Goal: Task Accomplishment & Management: Manage account settings

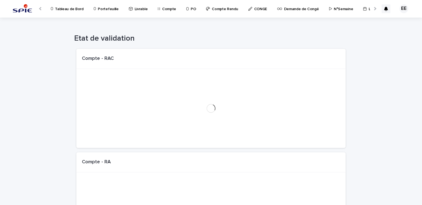
scroll to position [0, 7]
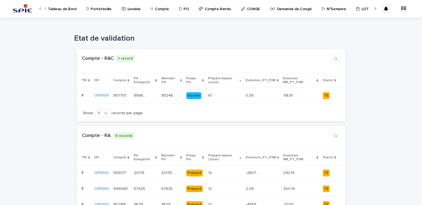
click at [102, 7] on p "Portefeuille" at bounding box center [101, 6] width 21 height 12
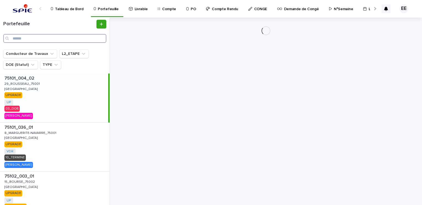
click at [74, 39] on input "Search" at bounding box center [54, 38] width 103 height 9
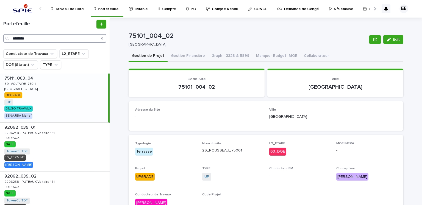
type input "********"
click at [75, 84] on div "75111_063_04 75111_063_04 69_VOLTAIRE_75011 69_VOLTAIRE_75011 [GEOGRAPHIC_DATA]…" at bounding box center [54, 98] width 108 height 49
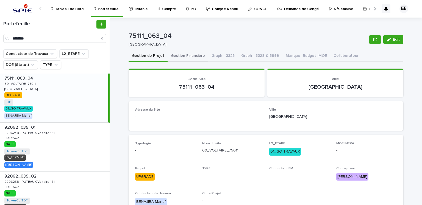
click at [180, 60] on button "Gestion Financière" at bounding box center [188, 57] width 41 height 12
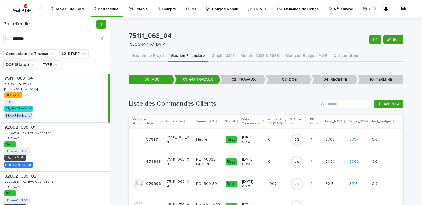
scroll to position [40, 0]
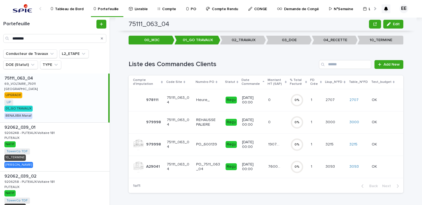
click at [268, 168] on p "76001.9" at bounding box center [274, 166] width 13 height 6
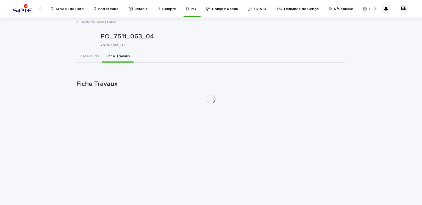
click at [122, 59] on button "Fiche Travaux" at bounding box center [117, 57] width 31 height 12
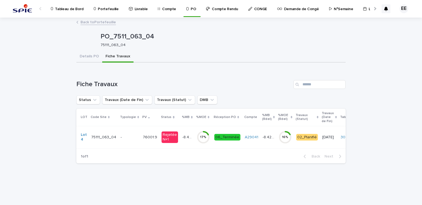
click at [131, 138] on p "-" at bounding box center [130, 137] width 18 height 5
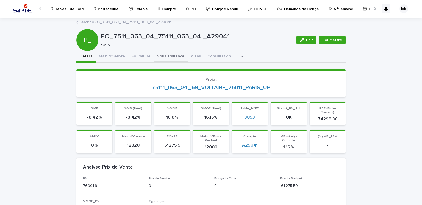
click at [158, 58] on button "Sous Traitance" at bounding box center [171, 57] width 34 height 12
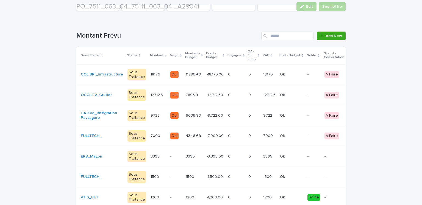
scroll to position [81, 0]
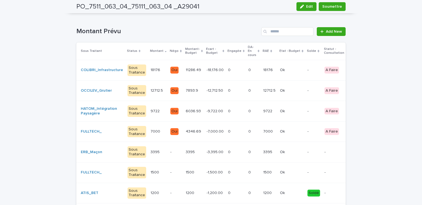
click at [214, 114] on td "-9,722.00 -9,722.00" at bounding box center [214, 111] width 21 height 21
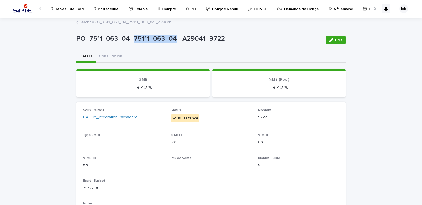
drag, startPoint x: 130, startPoint y: 37, endPoint x: 171, endPoint y: 35, distance: 41.0
click at [171, 35] on p "PO_7511_063_04_75111_063_04 _A29041_9722" at bounding box center [198, 39] width 245 height 8
copy p "75111_063_04"
click at [330, 42] on button "Edit" at bounding box center [336, 40] width 20 height 9
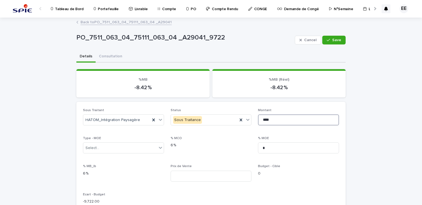
drag, startPoint x: 286, startPoint y: 119, endPoint x: 259, endPoint y: 118, distance: 26.4
click at [259, 118] on input "****" at bounding box center [298, 120] width 81 height 11
paste input "*"
click at [267, 120] on input "*****" at bounding box center [298, 120] width 81 height 11
click at [269, 119] on input "*****" at bounding box center [298, 120] width 81 height 11
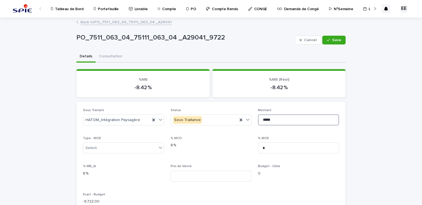
click at [269, 119] on input "*****" at bounding box center [298, 120] width 81 height 11
type input "******"
click at [329, 42] on button "Save" at bounding box center [333, 40] width 23 height 9
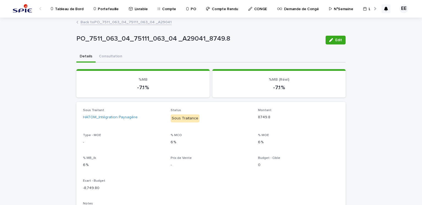
click at [145, 21] on link "Back to PO_7511_063_04_75111_063_04 _A29041" at bounding box center [125, 22] width 91 height 6
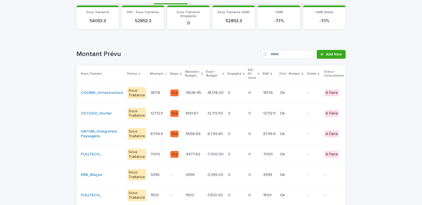
scroll to position [65, 0]
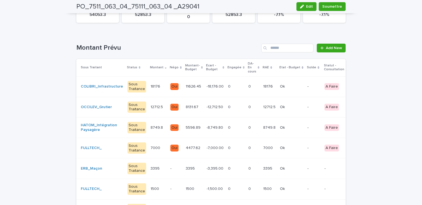
click at [263, 84] on p "18176" at bounding box center [268, 86] width 11 height 6
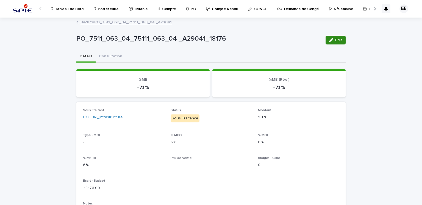
click at [335, 41] on span "Edit" at bounding box center [338, 40] width 7 height 4
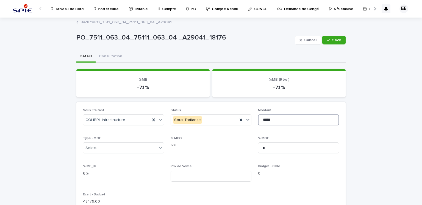
click at [262, 121] on input "*****" at bounding box center [298, 120] width 81 height 11
drag, startPoint x: 263, startPoint y: 120, endPoint x: 260, endPoint y: 120, distance: 3.6
click at [260, 120] on input "*****" at bounding box center [298, 120] width 81 height 11
type input "*****"
click at [332, 38] on button "Save" at bounding box center [333, 40] width 23 height 9
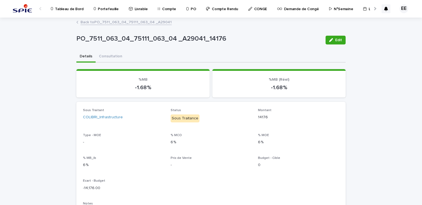
click at [144, 24] on link "Back to PO_7511_063_04_75111_063_04 _A29041" at bounding box center [125, 22] width 91 height 6
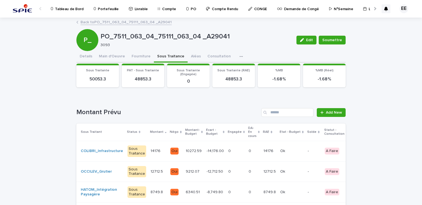
click at [129, 21] on link "Back to PO_7511_063_04_75111_063_04 _A29041" at bounding box center [125, 22] width 91 height 6
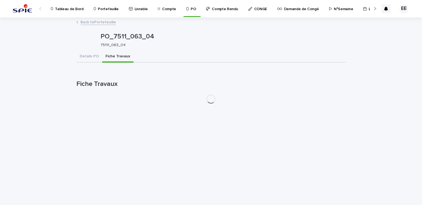
click at [98, 23] on link "Back to Portefeuille" at bounding box center [97, 22] width 35 height 6
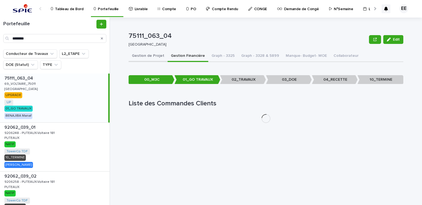
click at [152, 61] on button "Gestion de Projet" at bounding box center [148, 57] width 39 height 12
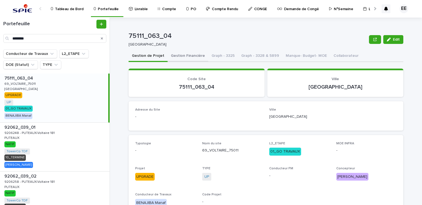
click at [180, 52] on button "Gestion Financière" at bounding box center [188, 57] width 41 height 12
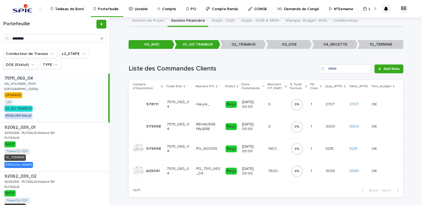
scroll to position [39, 0]
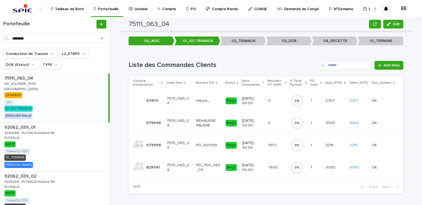
click at [270, 150] on td "1907.16 1907.16" at bounding box center [277, 145] width 22 height 22
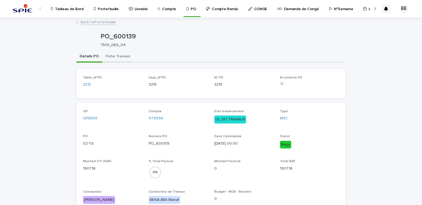
click at [126, 55] on button "Fiche Travaux" at bounding box center [117, 57] width 31 height 12
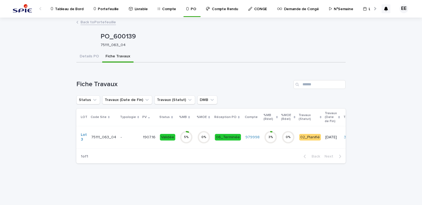
click at [137, 139] on td "-" at bounding box center [129, 137] width 22 height 22
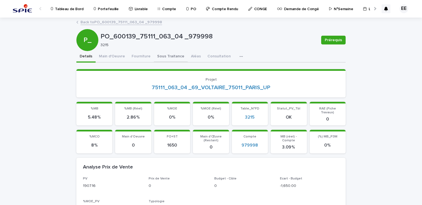
click at [168, 57] on button "Sous Traitance" at bounding box center [171, 57] width 34 height 12
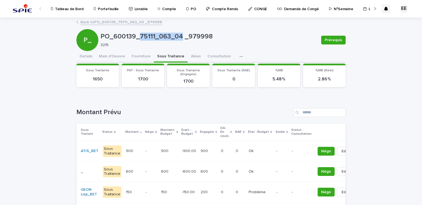
drag, startPoint x: 137, startPoint y: 34, endPoint x: 178, endPoint y: 40, distance: 41.6
click at [178, 40] on p "PO_600139_75111_063_04 _979998" at bounding box center [209, 37] width 216 height 8
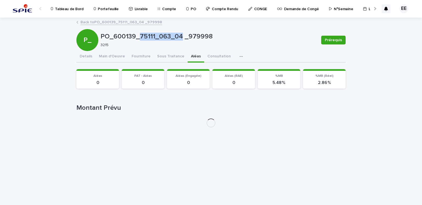
click at [188, 59] on button "Aléas" at bounding box center [196, 57] width 16 height 12
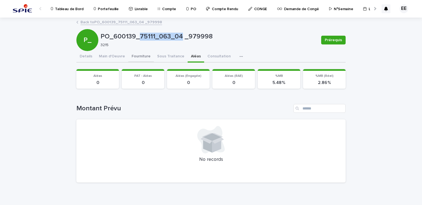
click at [145, 57] on button "Fourniture" at bounding box center [141, 57] width 26 height 12
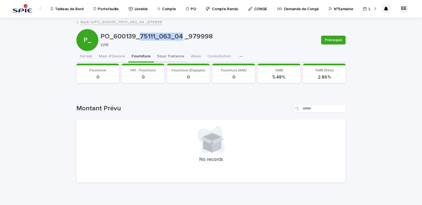
click at [163, 58] on button "Sous Traitance" at bounding box center [171, 57] width 34 height 12
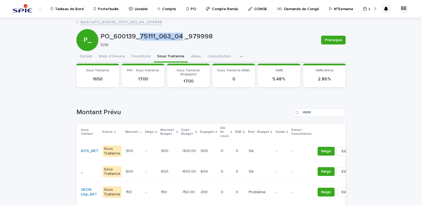
click at [131, 23] on link "Back to PO_600139_75111_063_04 _979998" at bounding box center [121, 22] width 82 height 6
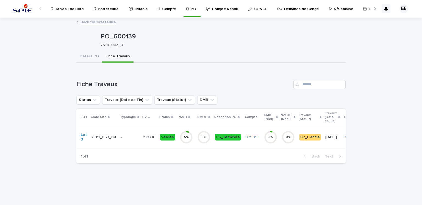
click at [111, 22] on link "Back to Portefeuille" at bounding box center [97, 22] width 35 height 6
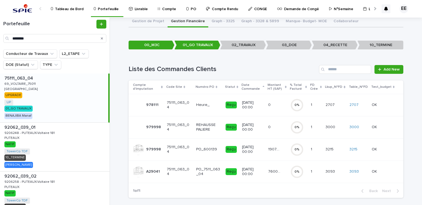
scroll to position [39, 0]
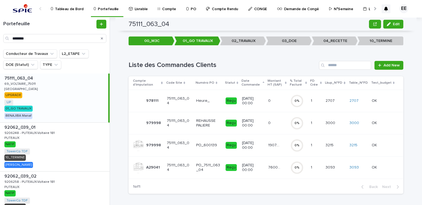
click at [268, 121] on p "0" at bounding box center [270, 123] width 4 height 6
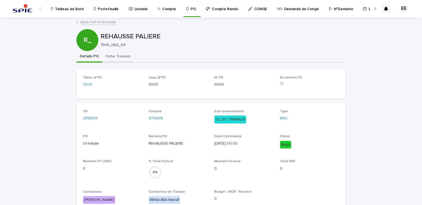
click at [116, 53] on button "Fiche Travaux" at bounding box center [117, 57] width 31 height 12
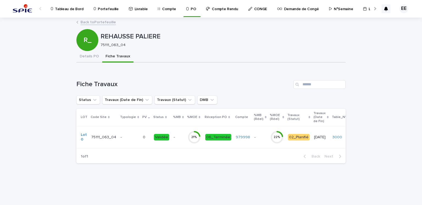
click at [178, 142] on td "- -" at bounding box center [178, 137] width 14 height 22
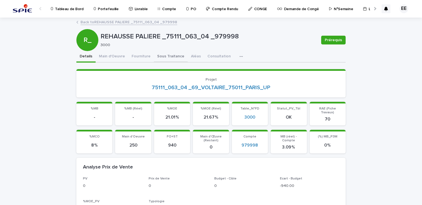
click at [168, 55] on button "Sous Traitance" at bounding box center [171, 57] width 34 height 12
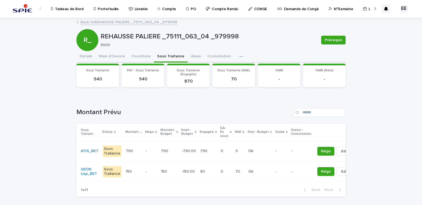
click at [200, 154] on div "790 790" at bounding box center [208, 151] width 16 height 9
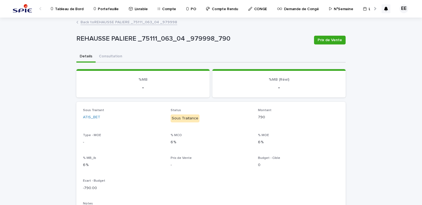
click at [119, 20] on link "Back to REHAUSSE PALIERE _75111_063_04 _979998" at bounding box center [128, 22] width 97 height 6
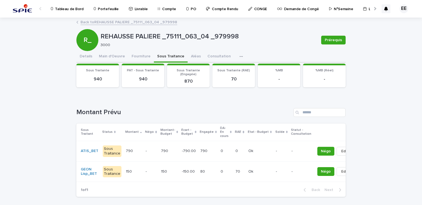
click at [119, 20] on link "Back to REHAUSSE PALIERE _75111_063_04 _979998" at bounding box center [128, 22] width 97 height 6
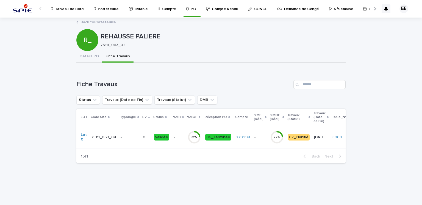
click at [99, 23] on link "Back to Portefeuille" at bounding box center [97, 22] width 35 height 6
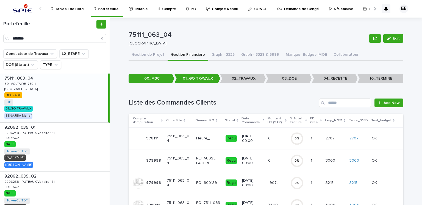
scroll to position [40, 0]
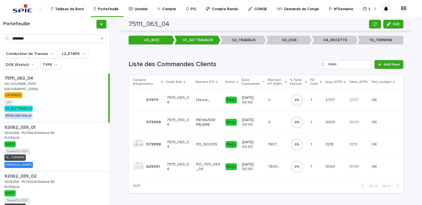
click at [268, 166] on p "76001.9" at bounding box center [274, 166] width 13 height 6
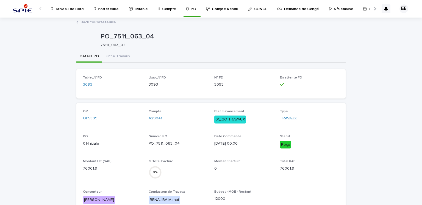
click at [101, 20] on link "Back to Portefeuille" at bounding box center [97, 22] width 35 height 6
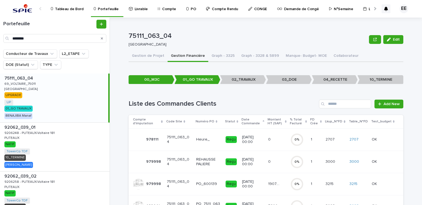
scroll to position [40, 0]
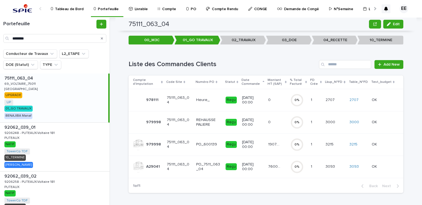
click at [268, 141] on p "1907.16" at bounding box center [274, 144] width 13 height 6
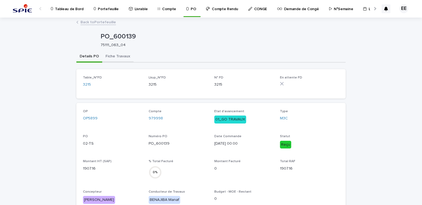
click at [124, 59] on button "Fiche Travaux" at bounding box center [117, 57] width 31 height 12
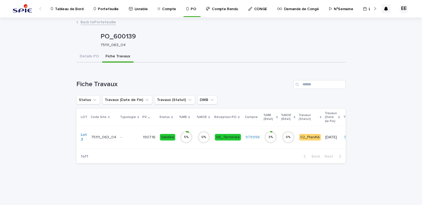
click at [141, 135] on td "1907.16 1907.16" at bounding box center [149, 137] width 17 height 22
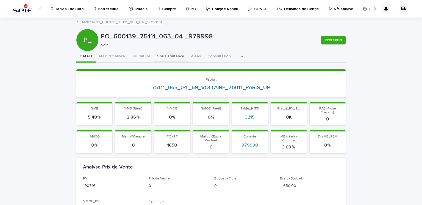
click at [166, 55] on button "Sous Traitance" at bounding box center [171, 57] width 34 height 12
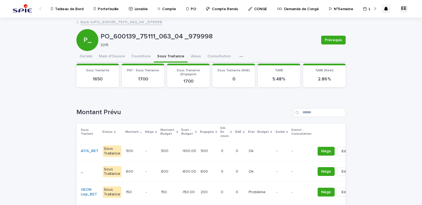
click at [128, 21] on link "Back to PO_600139_75111_063_04 _979998" at bounding box center [121, 22] width 82 height 6
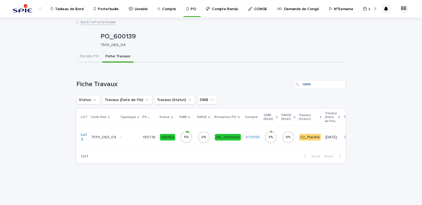
click at [109, 22] on link "Back to Portefeuille" at bounding box center [97, 22] width 35 height 6
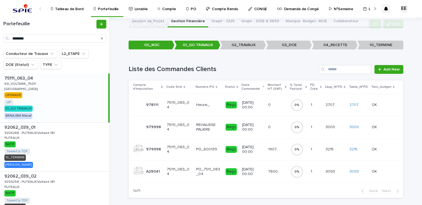
scroll to position [38, 0]
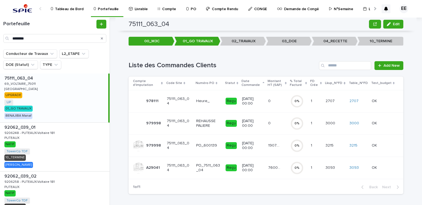
click at [258, 126] on p "[DATE] 00:00" at bounding box center [253, 123] width 22 height 9
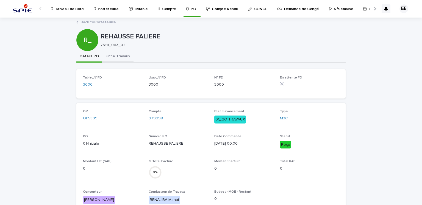
click at [121, 55] on button "Fiche Travaux" at bounding box center [117, 57] width 31 height 12
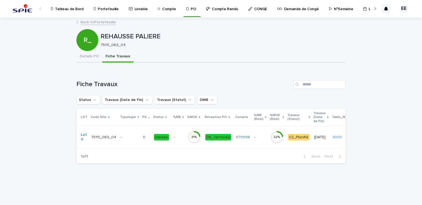
click at [135, 133] on td "-" at bounding box center [129, 137] width 22 height 22
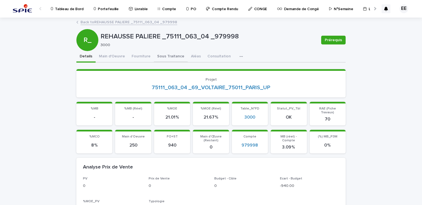
click at [165, 54] on button "Sous Traitance" at bounding box center [171, 57] width 34 height 12
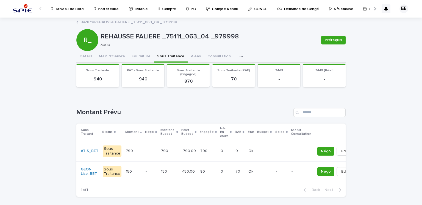
click at [182, 105] on div "Loading... Saving… Montant Prévu Sous Traitant Status Montant Négo Montant-Budg…" at bounding box center [210, 149] width 269 height 104
click at [127, 27] on div "REHAUSSE PALIERE _75111_063_04 _979998 Prérequis R_ REHAUSSE PALIERE _75111_063…" at bounding box center [210, 109] width 269 height 183
click at [127, 24] on link "Back to REHAUSSE PALIERE _75111_063_04 _979998" at bounding box center [128, 22] width 97 height 6
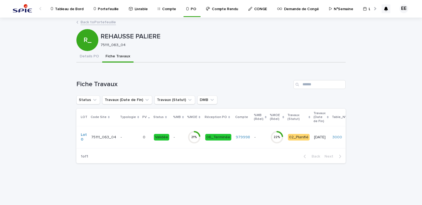
click at [110, 22] on link "Back to Portefeuille" at bounding box center [97, 22] width 35 height 6
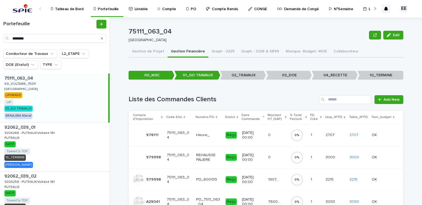
scroll to position [40, 0]
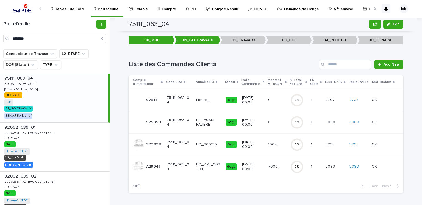
click at [277, 166] on p "76001.9" at bounding box center [274, 166] width 13 height 6
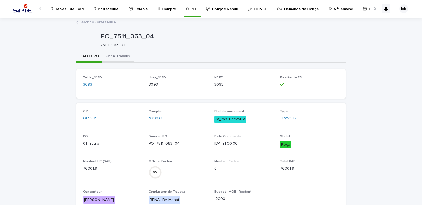
click at [121, 54] on button "Fiche Travaux" at bounding box center [117, 57] width 31 height 12
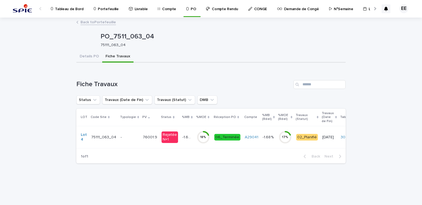
click at [145, 131] on td "76001.9 76001.9" at bounding box center [150, 137] width 19 height 22
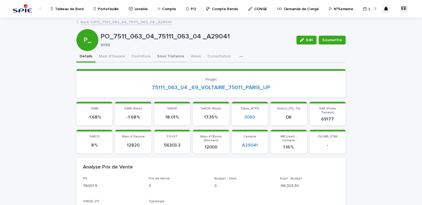
click at [174, 55] on button "Sous Traitance" at bounding box center [171, 57] width 34 height 12
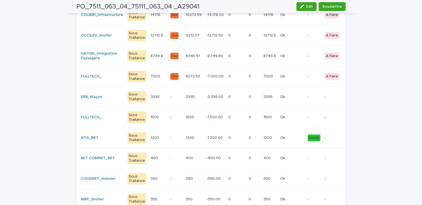
scroll to position [143, 0]
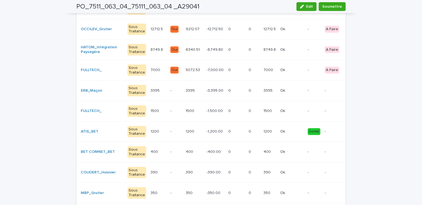
click at [228, 130] on p at bounding box center [236, 131] width 16 height 5
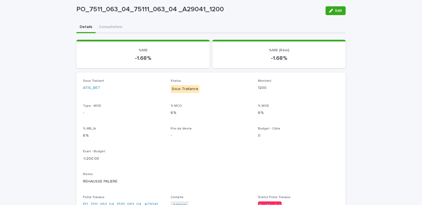
scroll to position [28, 0]
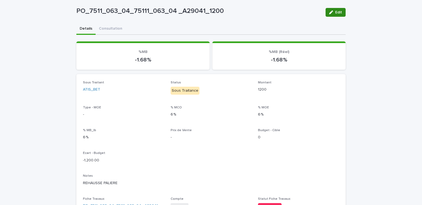
click at [335, 14] on span "Edit" at bounding box center [338, 12] width 7 height 4
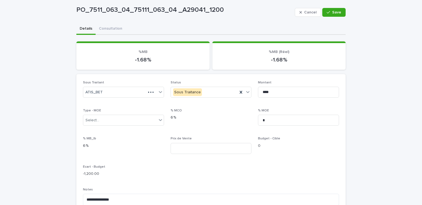
scroll to position [40, 0]
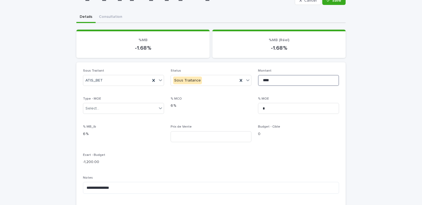
click at [259, 76] on input "****" at bounding box center [298, 80] width 81 height 11
type input "***"
click at [334, 4] on button "Save" at bounding box center [333, 0] width 23 height 9
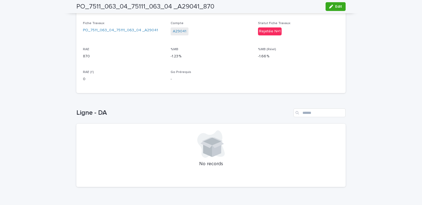
scroll to position [0, 0]
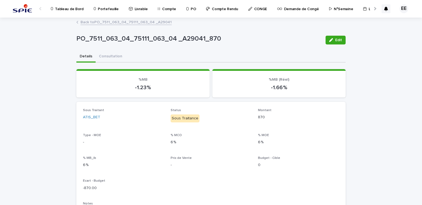
click at [154, 21] on link "Back to PO_7511_063_04_75111_063_04 _A29041" at bounding box center [125, 22] width 91 height 6
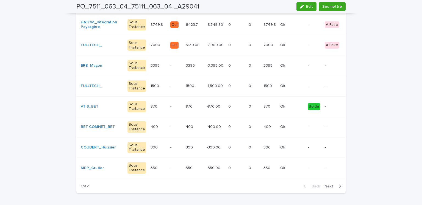
scroll to position [169, 0]
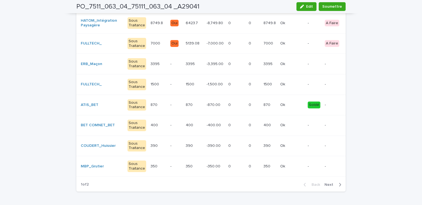
click at [308, 105] on div "Soldé" at bounding box center [314, 105] width 13 height 7
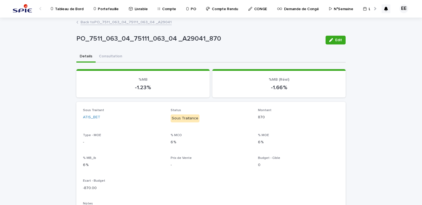
click at [154, 23] on link "Back to PO_7511_063_04_75111_063_04 _A29041" at bounding box center [125, 22] width 91 height 6
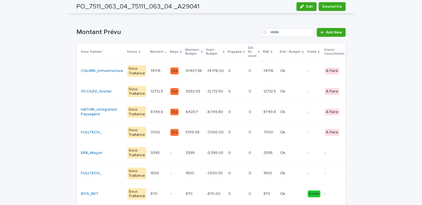
scroll to position [79, 0]
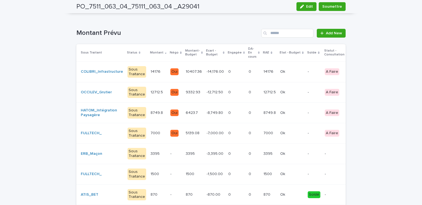
click at [263, 70] on p at bounding box center [269, 72] width 12 height 5
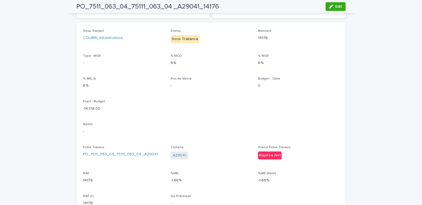
scroll to position [80, 0]
click at [335, 7] on span "Edit" at bounding box center [338, 7] width 7 height 4
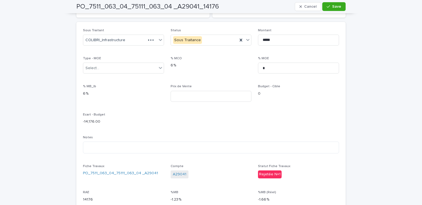
scroll to position [91, 0]
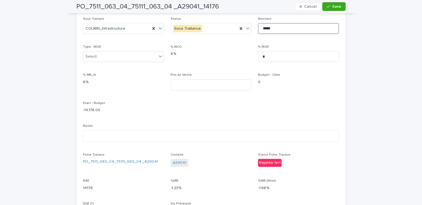
drag, startPoint x: 276, startPoint y: 30, endPoint x: 251, endPoint y: 30, distance: 24.5
click at [251, 30] on div "Sous Traitant COLIBRI_Infrastructure Status Sous Traitance Montant ***** Type -…" at bounding box center [211, 119] width 256 height 205
paste input "**"
click at [270, 28] on input "*******" at bounding box center [298, 28] width 81 height 11
type input "********"
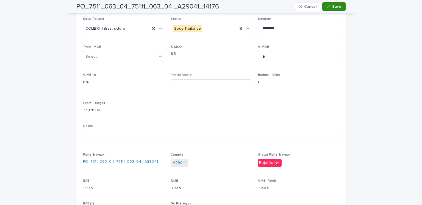
click at [332, 5] on span "Save" at bounding box center [336, 7] width 9 height 4
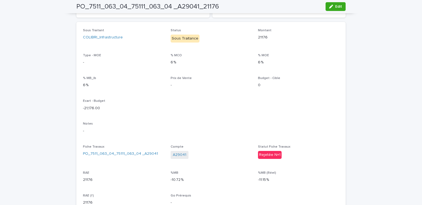
scroll to position [0, 0]
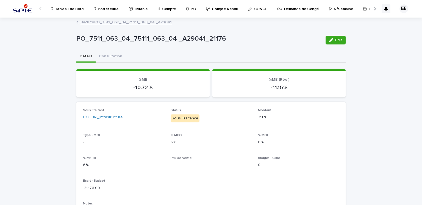
click at [147, 21] on link "Back to PO_7511_063_04_75111_063_04 _A29041" at bounding box center [125, 22] width 91 height 6
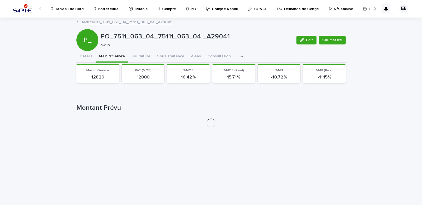
click at [118, 57] on button "Main d'Oeuvre" at bounding box center [112, 57] width 33 height 12
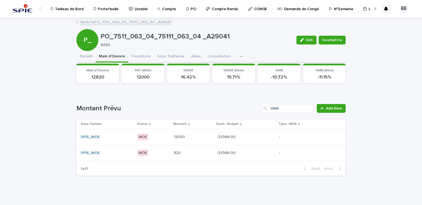
click at [209, 133] on td "12000 12000" at bounding box center [193, 137] width 43 height 16
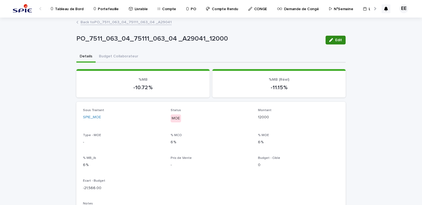
click at [336, 38] on span "Edit" at bounding box center [338, 40] width 7 height 4
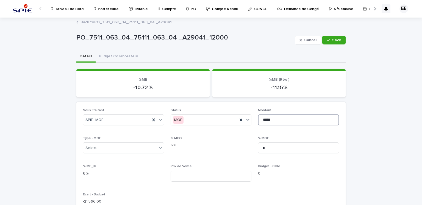
drag, startPoint x: 278, startPoint y: 118, endPoint x: 257, endPoint y: 119, distance: 20.6
click at [258, 119] on input "*****" at bounding box center [298, 120] width 81 height 11
type input "*"
click at [338, 39] on span "Save" at bounding box center [336, 40] width 9 height 4
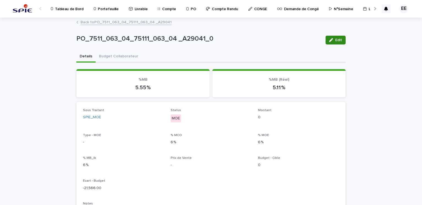
click at [332, 37] on button "Edit" at bounding box center [336, 40] width 20 height 9
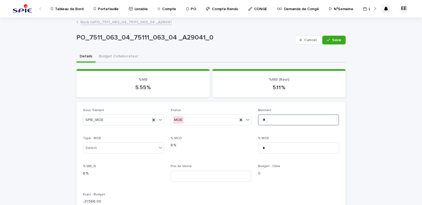
drag, startPoint x: 269, startPoint y: 119, endPoint x: 258, endPoint y: 120, distance: 10.7
click at [258, 120] on input "*" at bounding box center [298, 120] width 81 height 11
type input "*****"
click at [337, 43] on button "Save" at bounding box center [333, 40] width 23 height 9
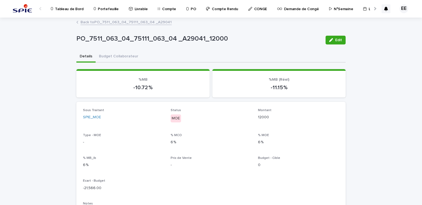
click at [136, 21] on link "Back to PO_7511_063_04_75111_063_04 _A29041" at bounding box center [125, 22] width 91 height 6
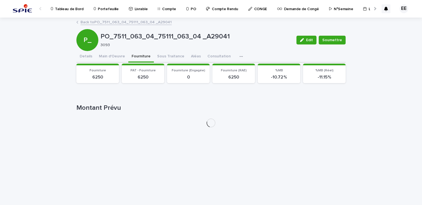
click at [140, 60] on button "Fourniture" at bounding box center [141, 57] width 26 height 12
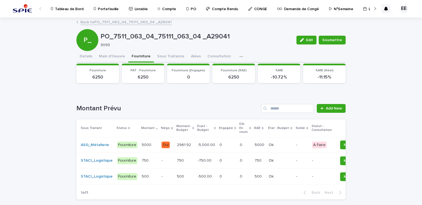
click at [203, 146] on p "-5,000.00" at bounding box center [207, 145] width 18 height 6
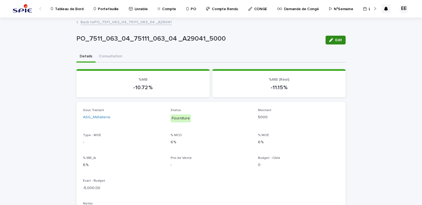
click at [332, 41] on div "button" at bounding box center [332, 40] width 6 height 4
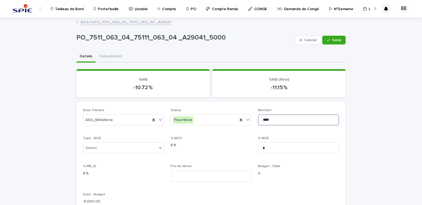
drag, startPoint x: 273, startPoint y: 119, endPoint x: 257, endPoint y: 119, distance: 16.5
click at [258, 119] on input "****" at bounding box center [298, 120] width 81 height 11
type input "****"
click at [328, 41] on icon "button" at bounding box center [328, 40] width 3 height 4
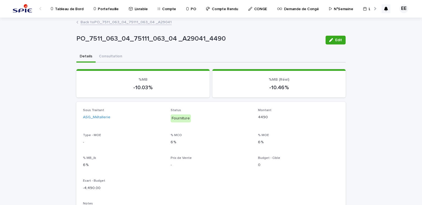
click at [160, 23] on link "Back to PO_7511_063_04_75111_063_04 _A29041" at bounding box center [125, 22] width 91 height 6
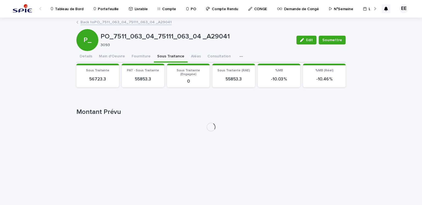
click at [161, 53] on button "Sous Traitance" at bounding box center [171, 57] width 34 height 12
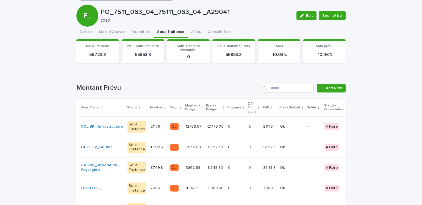
scroll to position [21, 0]
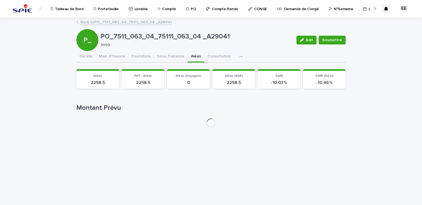
click at [194, 33] on div "PO_7511_063_04_75111_063_04 _A29041 Edit Soumettre P_ PO_7511_063_04_75111_063_…" at bounding box center [210, 75] width 269 height 114
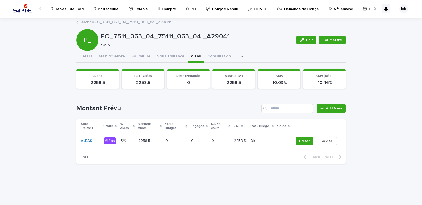
click at [267, 138] on div "Ok Ok" at bounding box center [261, 141] width 23 height 9
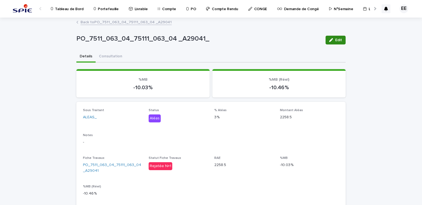
click at [330, 42] on button "Edit" at bounding box center [336, 40] width 20 height 9
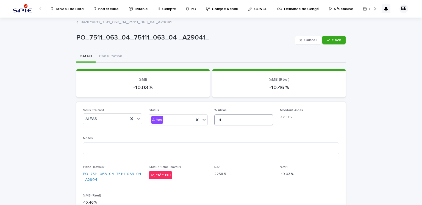
drag, startPoint x: 227, startPoint y: 121, endPoint x: 217, endPoint y: 119, distance: 9.6
click at [217, 119] on input "*" at bounding box center [243, 120] width 59 height 11
type input "*"
click at [332, 36] on div "Cancel Save" at bounding box center [320, 40] width 51 height 22
click at [333, 38] on span "Save" at bounding box center [336, 40] width 9 height 4
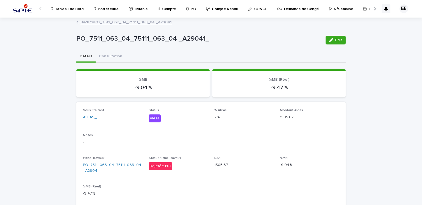
click at [159, 23] on link "Back to PO_7511_063_04_75111_063_04 _A29041" at bounding box center [125, 22] width 91 height 6
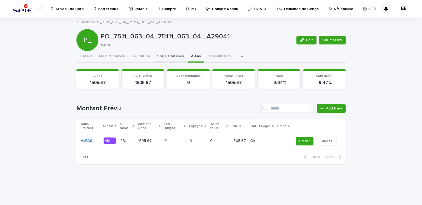
click at [160, 55] on button "Sous Traitance" at bounding box center [171, 57] width 34 height 12
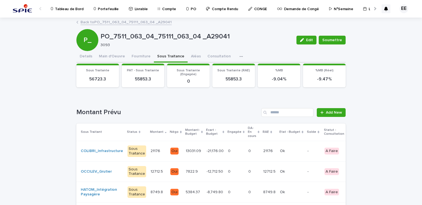
click at [26, 102] on div "Loading... Saving… Loading... Saving… PO_7511_063_04_75111_063_04 _A29041 Edit …" at bounding box center [211, 205] width 422 height 375
click at [138, 57] on button "Fourniture" at bounding box center [141, 57] width 26 height 12
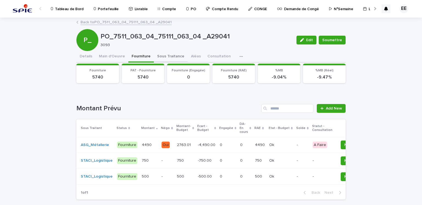
click at [164, 55] on button "Sous Traitance" at bounding box center [171, 57] width 34 height 12
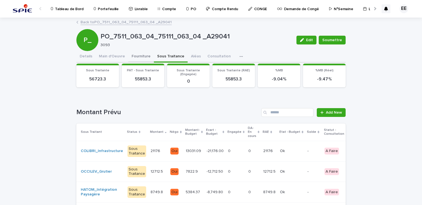
click at [132, 59] on button "Fourniture" at bounding box center [141, 57] width 26 height 12
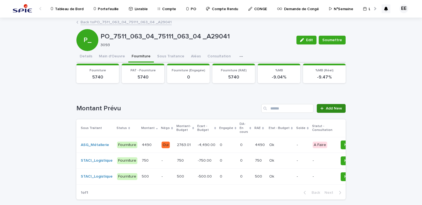
click at [334, 108] on span "Add New" at bounding box center [334, 109] width 16 height 4
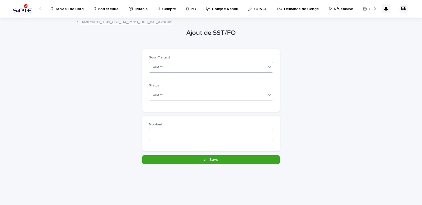
click at [210, 69] on div "Select..." at bounding box center [207, 67] width 117 height 9
click at [208, 69] on div "Select..." at bounding box center [207, 67] width 117 height 9
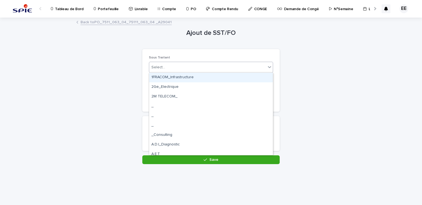
click at [186, 67] on div "Select..." at bounding box center [207, 67] width 117 height 9
type input "*"
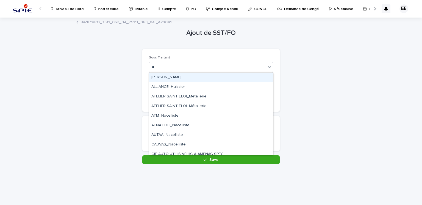
type input "*"
click at [148, 23] on link "Back to PO_7511_063_04_75111_063_04 _A29041" at bounding box center [125, 22] width 91 height 6
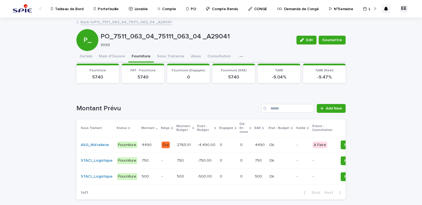
click at [202, 160] on p "-750.00" at bounding box center [205, 160] width 15 height 6
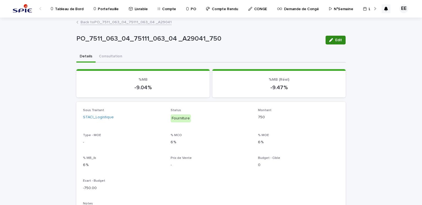
click at [334, 43] on button "Edit" at bounding box center [336, 40] width 20 height 9
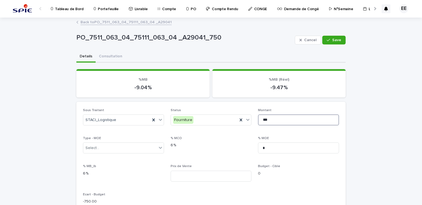
drag, startPoint x: 267, startPoint y: 122, endPoint x: 255, endPoint y: 122, distance: 11.5
type input "****"
click at [336, 42] on button "Save" at bounding box center [333, 40] width 23 height 9
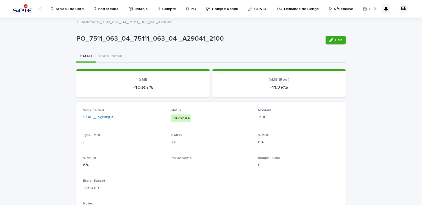
click at [132, 24] on link "Back to PO_7511_063_04_75111_063_04 _A29041" at bounding box center [125, 22] width 91 height 6
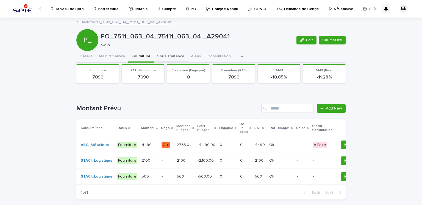
click at [172, 54] on button "Sous Traitance" at bounding box center [171, 57] width 34 height 12
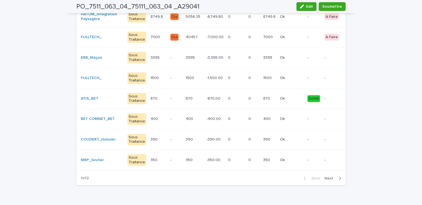
scroll to position [0, 53]
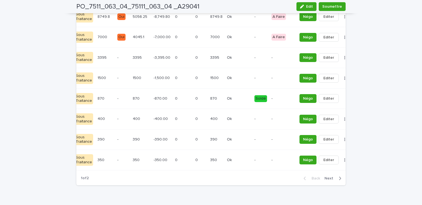
click at [257, 97] on td "Soldé" at bounding box center [260, 98] width 17 height 21
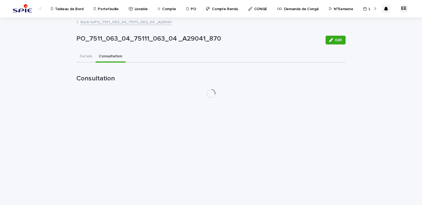
click at [109, 56] on button "Consultation" at bounding box center [111, 57] width 30 height 12
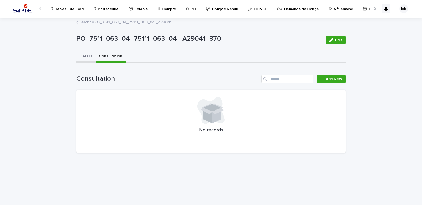
click at [84, 56] on button "Details" at bounding box center [85, 57] width 19 height 12
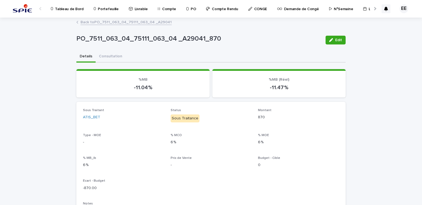
click at [122, 23] on link "Back to PO_7511_063_04_75111_063_04 _A29041" at bounding box center [125, 22] width 91 height 6
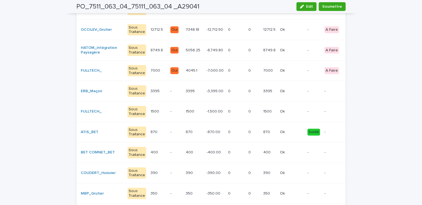
scroll to position [143, 0]
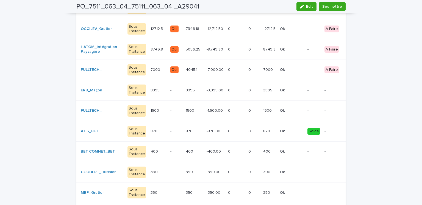
click at [13, 142] on div "Loading... Saving… Loading... Saving… PO_7511_063_04_75111_063_04 _A29041 Edit …" at bounding box center [211, 62] width 422 height 375
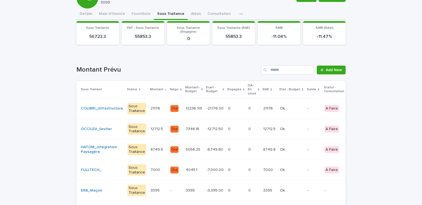
scroll to position [43, 0]
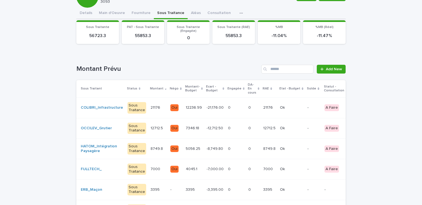
click at [341, 28] on section "%MB (Réel) -11.47 %" at bounding box center [324, 32] width 43 height 24
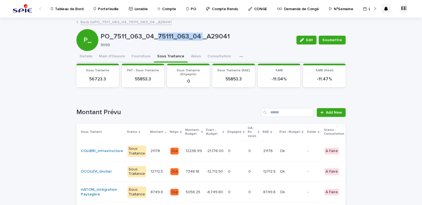
drag, startPoint x: 155, startPoint y: 35, endPoint x: 198, endPoint y: 36, distance: 42.9
click at [198, 36] on p "PO_7511_063_04_75111_063_04 _A29041" at bounding box center [196, 37] width 191 height 8
copy p "75111_063_04"
click at [143, 54] on button "Fourniture" at bounding box center [141, 57] width 26 height 12
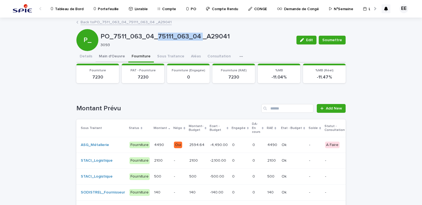
click at [109, 58] on button "Main d'Oeuvre" at bounding box center [112, 57] width 33 height 12
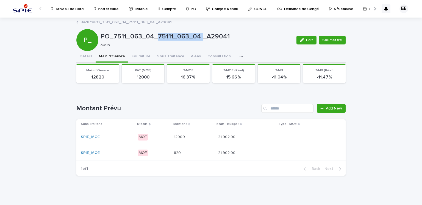
click at [194, 135] on p at bounding box center [193, 137] width 39 height 5
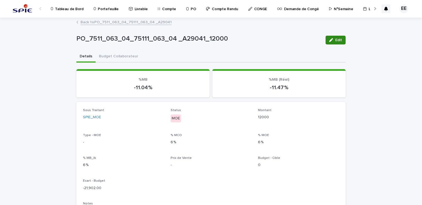
click at [335, 42] on span "Edit" at bounding box center [338, 40] width 7 height 4
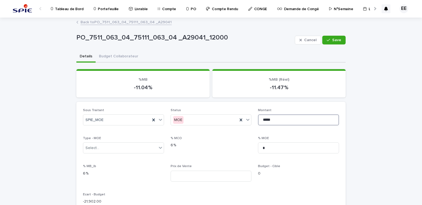
drag, startPoint x: 264, startPoint y: 120, endPoint x: 257, endPoint y: 121, distance: 6.9
click at [258, 121] on input "*****" at bounding box center [298, 120] width 81 height 11
type input "****"
click at [332, 38] on button "Save" at bounding box center [333, 40] width 23 height 9
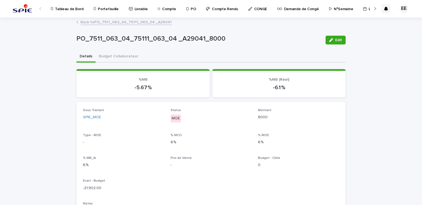
click at [163, 23] on link "Back to PO_7511_063_04_75111_063_04 _A29041" at bounding box center [125, 22] width 91 height 6
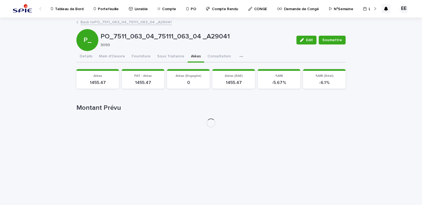
click at [188, 54] on button "Aléas" at bounding box center [196, 57] width 16 height 12
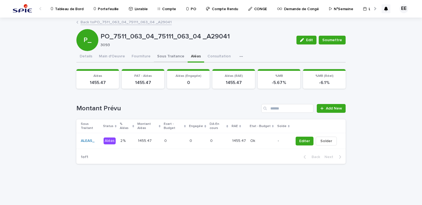
click at [166, 60] on button "Sous Traitance" at bounding box center [171, 57] width 34 height 12
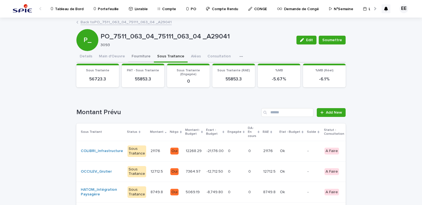
click at [140, 56] on button "Fourniture" at bounding box center [141, 57] width 26 height 12
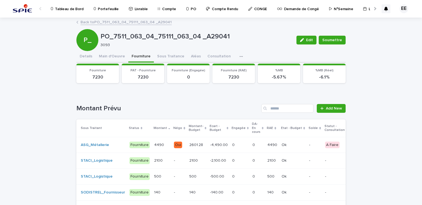
click at [25, 178] on div "Loading... Saving… Loading... Saving… PO_7511_063_04_75111_063_04 _A29041 Edit …" at bounding box center [211, 132] width 422 height 229
click at [102, 9] on p "Portefeuille" at bounding box center [108, 6] width 21 height 12
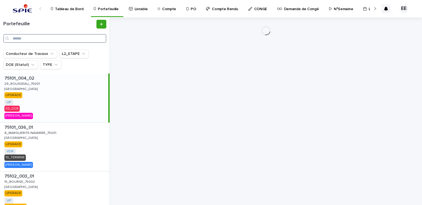
click at [86, 36] on input "Search" at bounding box center [54, 38] width 103 height 9
click at [73, 38] on input "Search" at bounding box center [54, 38] width 103 height 9
paste input "**********"
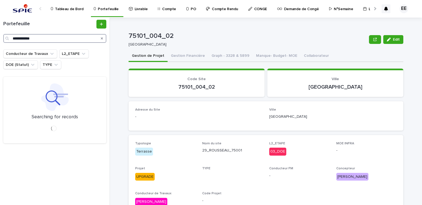
type input "**********"
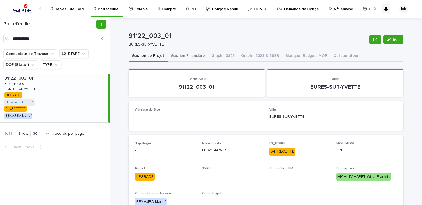
click at [184, 57] on button "Gestion Financière" at bounding box center [188, 57] width 41 height 12
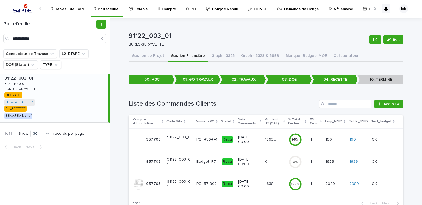
click at [267, 183] on p "1638.63" at bounding box center [271, 184] width 13 height 6
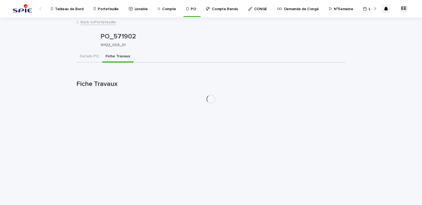
click at [122, 54] on button "Fiche Travaux" at bounding box center [117, 57] width 31 height 12
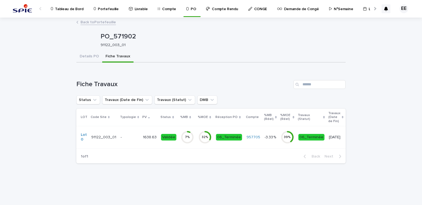
click at [181, 139] on icon at bounding box center [187, 137] width 13 height 13
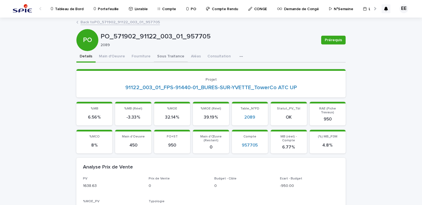
click at [162, 54] on button "Sous Traitance" at bounding box center [171, 57] width 34 height 12
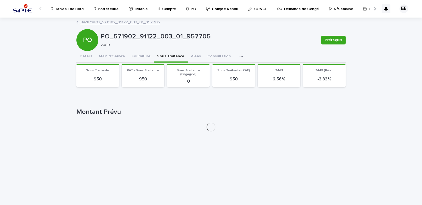
click at [162, 54] on button "Sous Traitance" at bounding box center [171, 57] width 34 height 12
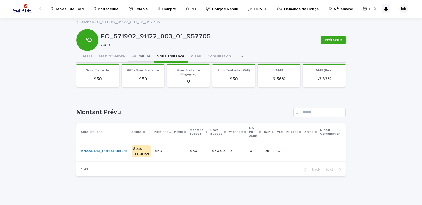
click at [143, 55] on button "Fourniture" at bounding box center [141, 57] width 26 height 12
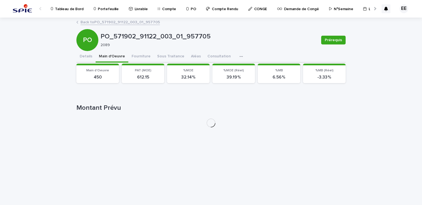
click at [115, 57] on button "Main d'Oeuvre" at bounding box center [112, 57] width 33 height 12
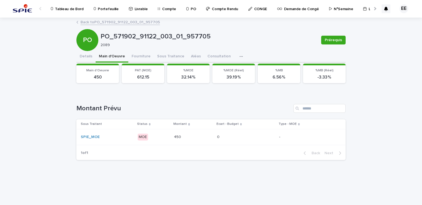
click at [178, 134] on p "450" at bounding box center [178, 137] width 8 height 6
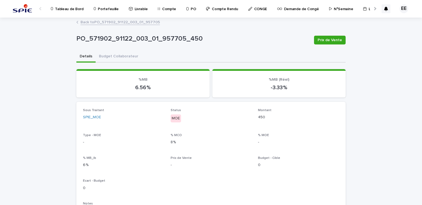
click at [149, 24] on link "Back to PO_571902_91122_003_01_957705" at bounding box center [119, 22] width 79 height 6
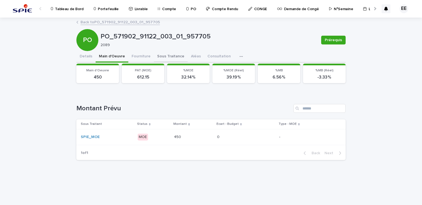
click at [177, 57] on button "Sous Traitance" at bounding box center [171, 57] width 34 height 12
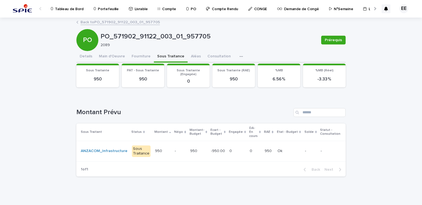
click at [213, 154] on div "-950.00 -950.00" at bounding box center [218, 151] width 14 height 9
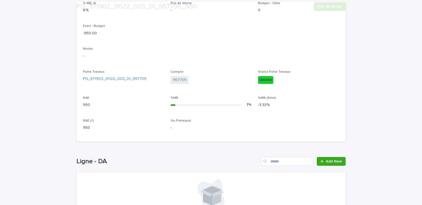
scroll to position [217, 0]
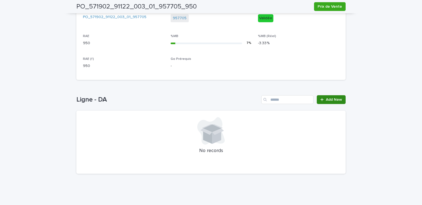
click at [319, 101] on link "Add New" at bounding box center [331, 99] width 29 height 9
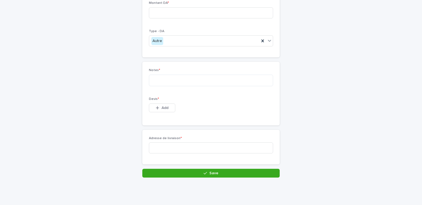
scroll to position [106, 0]
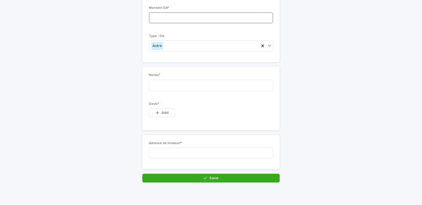
click at [212, 17] on input at bounding box center [211, 17] width 124 height 11
type input "***"
click at [184, 84] on textarea at bounding box center [211, 86] width 124 height 12
type textarea "*********"
click at [160, 117] on div "Add" at bounding box center [162, 114] width 26 height 11
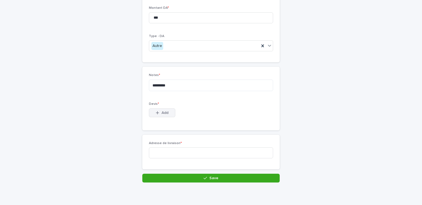
click at [162, 113] on span "Add" at bounding box center [165, 113] width 7 height 4
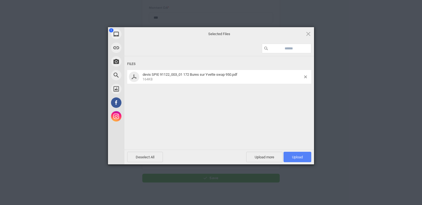
click at [296, 156] on span "Upload 1" at bounding box center [297, 157] width 11 height 4
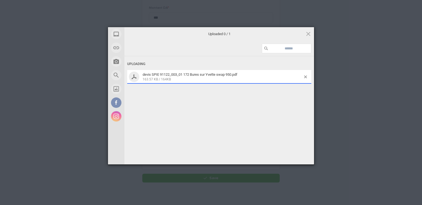
scroll to position [116, 0]
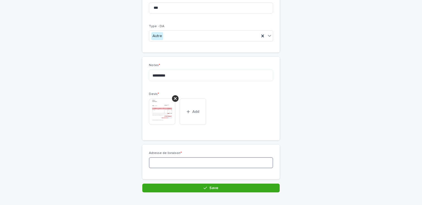
click at [157, 164] on input at bounding box center [211, 162] width 124 height 11
paste input "**********"
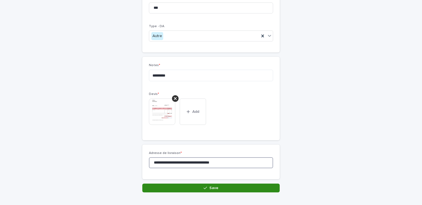
type input "**********"
click at [187, 189] on button "Save" at bounding box center [210, 188] width 137 height 9
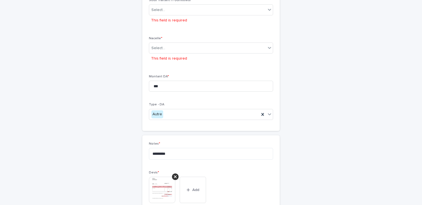
scroll to position [59, 0]
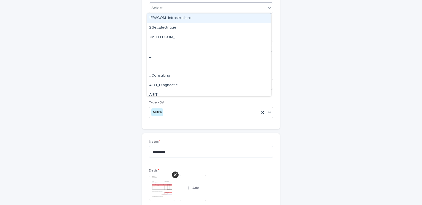
click at [188, 9] on div "Select..." at bounding box center [207, 8] width 117 height 9
type input "****"
click at [184, 20] on div "ANZACOM_Infrastructure" at bounding box center [209, 18] width 124 height 10
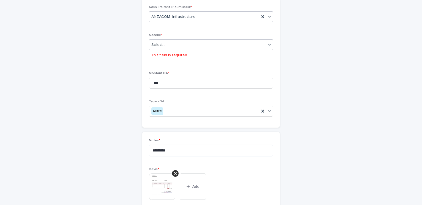
scroll to position [51, 0]
click at [172, 48] on div "Select..." at bounding box center [207, 44] width 117 height 9
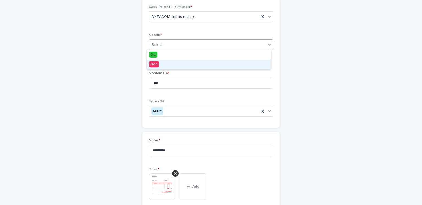
click at [164, 65] on div "Non" at bounding box center [209, 65] width 124 height 10
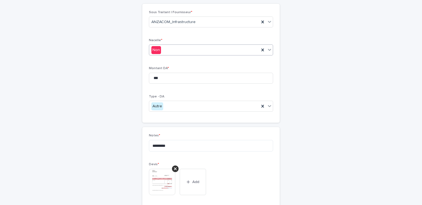
scroll to position [130, 0]
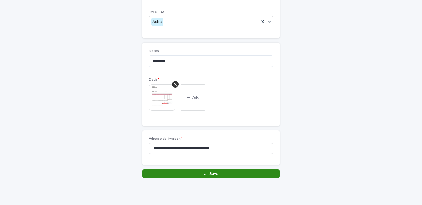
click at [209, 172] on span "Save" at bounding box center [213, 174] width 9 height 4
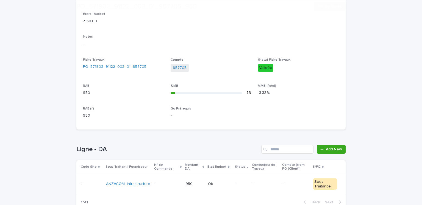
scroll to position [202, 0]
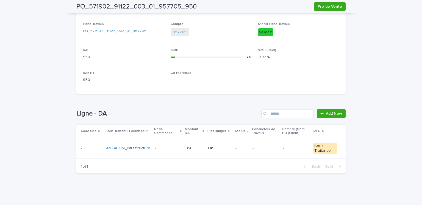
click at [238, 151] on div "-" at bounding box center [241, 148] width 12 height 9
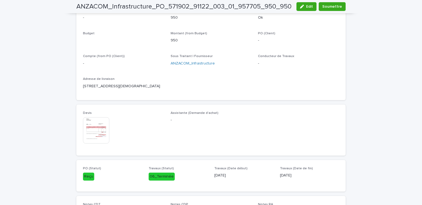
scroll to position [203, 0]
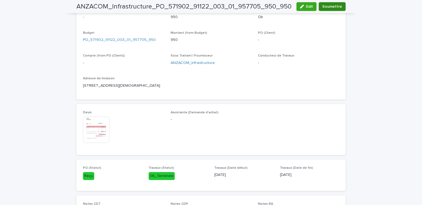
click at [327, 8] on span "Soumettre" at bounding box center [332, 6] width 20 height 5
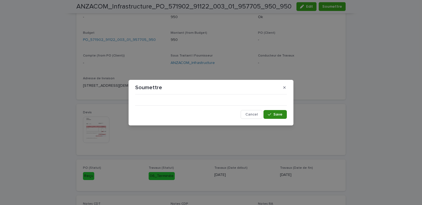
click at [274, 111] on button "Save" at bounding box center [274, 114] width 23 height 9
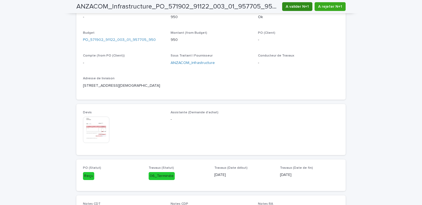
click at [298, 9] on span "A valider N+1" at bounding box center [297, 6] width 23 height 5
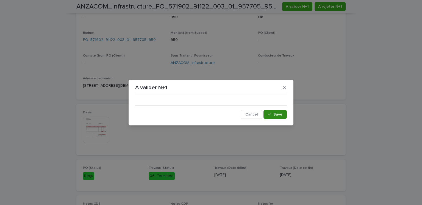
click at [278, 113] on span "Save" at bounding box center [277, 115] width 9 height 4
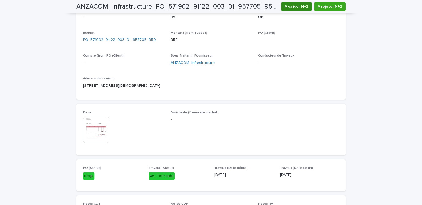
click at [307, 9] on button "A valider N+2" at bounding box center [296, 6] width 31 height 9
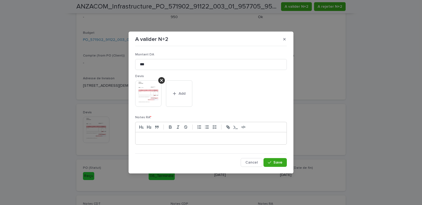
click at [259, 137] on p at bounding box center [211, 138] width 143 height 5
click at [148, 93] on img at bounding box center [148, 93] width 26 height 26
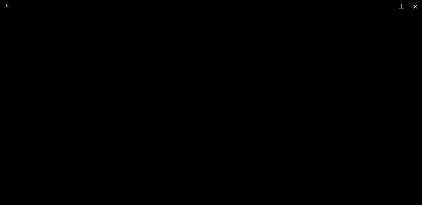
click at [416, 6] on button "Close gallery" at bounding box center [415, 6] width 14 height 13
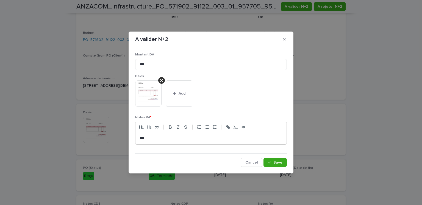
click at [207, 139] on p "***" at bounding box center [211, 138] width 143 height 5
click at [273, 162] on div "button" at bounding box center [270, 163] width 5 height 4
